Goal: Information Seeking & Learning: Learn about a topic

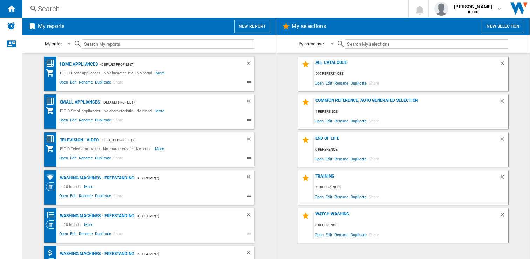
click at [93, 12] on div "Search" at bounding box center [214, 9] width 352 height 10
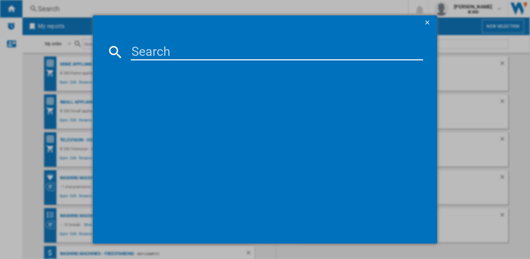
click at [136, 44] on input at bounding box center [277, 51] width 293 height 17
paste input "OLED77C54LA.AEK"
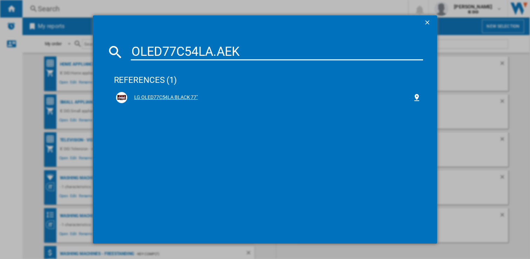
type input "OLED77C54LA.AEK"
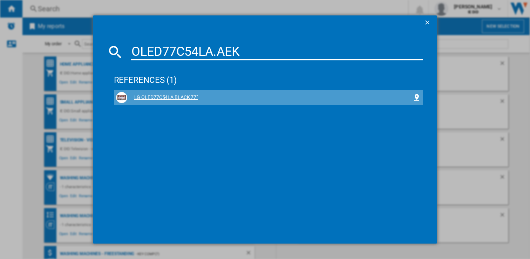
click at [151, 98] on div "LG OLED77C54LA BLACK 77"" at bounding box center [270, 97] width 286 height 7
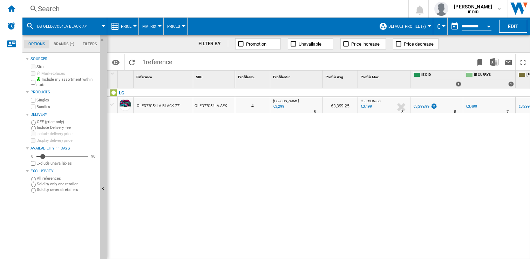
click at [132, 28] on button "Price" at bounding box center [128, 27] width 14 height 18
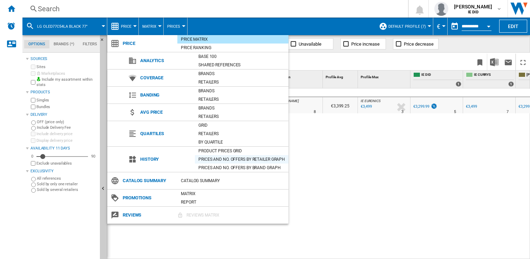
click at [244, 161] on div "Prices and No. offers by retailer graph" at bounding box center [242, 159] width 94 height 7
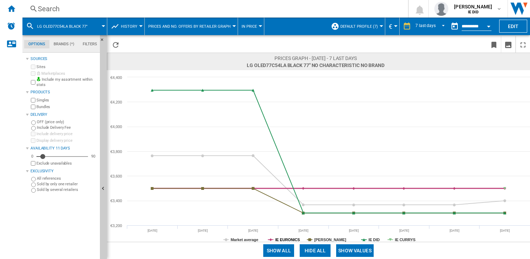
click at [291, 238] on tspan "IE EURONICS" at bounding box center [287, 239] width 25 height 4
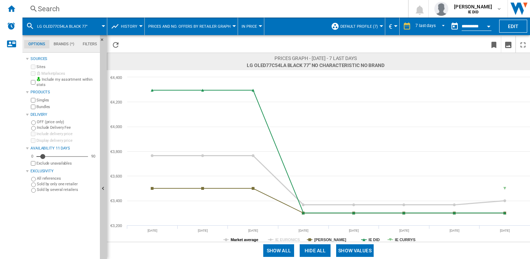
click at [237, 238] on tspan "Market average" at bounding box center [245, 239] width 28 height 4
